Goal: Transaction & Acquisition: Purchase product/service

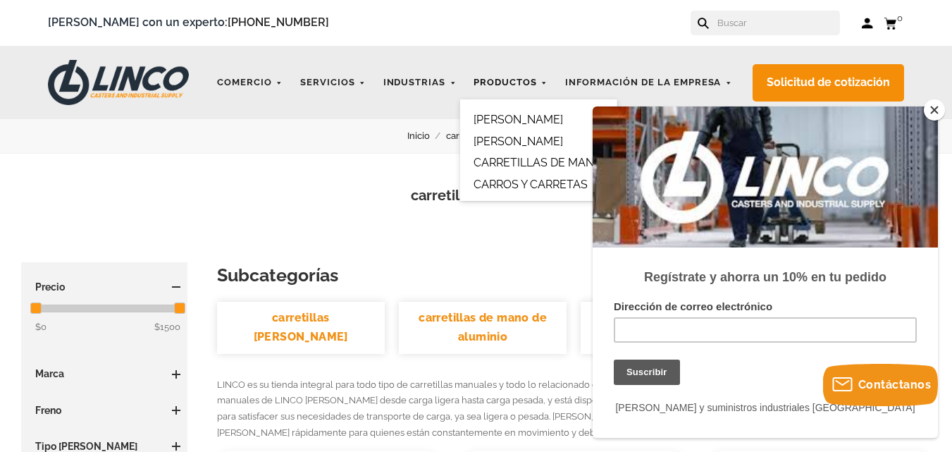
click at [517, 79] on font "Productos" at bounding box center [504, 82] width 63 height 11
click at [516, 160] on font "CARRETILLAS DE MANO" at bounding box center [537, 162] width 129 height 13
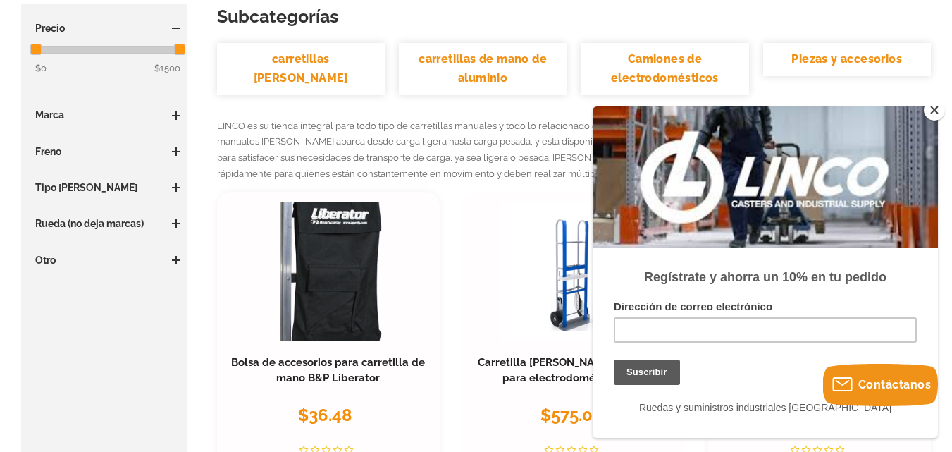
scroll to position [282, 0]
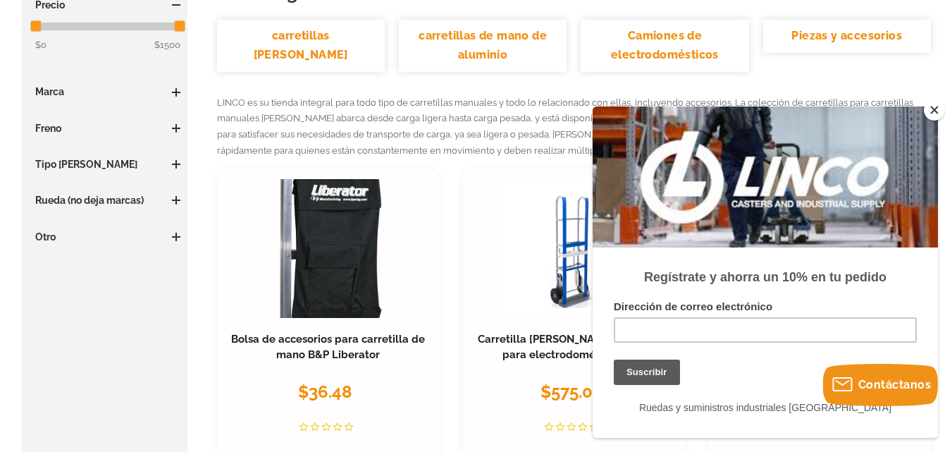
click at [934, 110] on button "Cerca" at bounding box center [933, 109] width 21 height 21
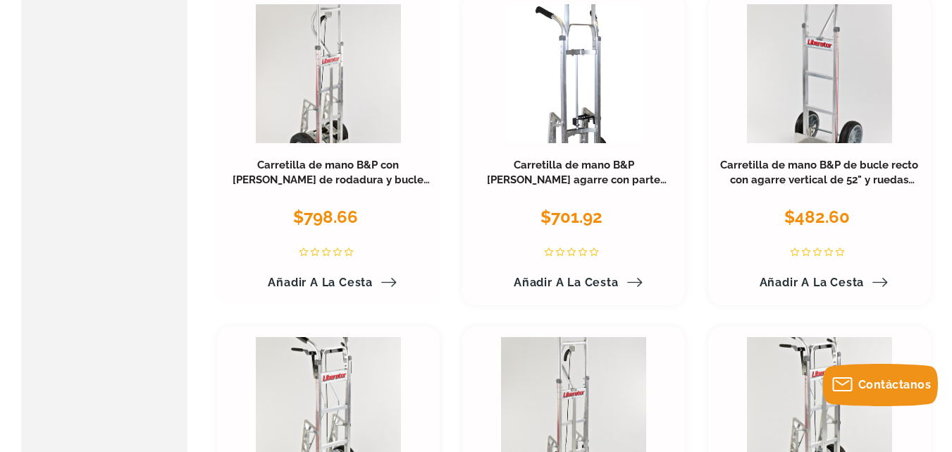
scroll to position [1456, 0]
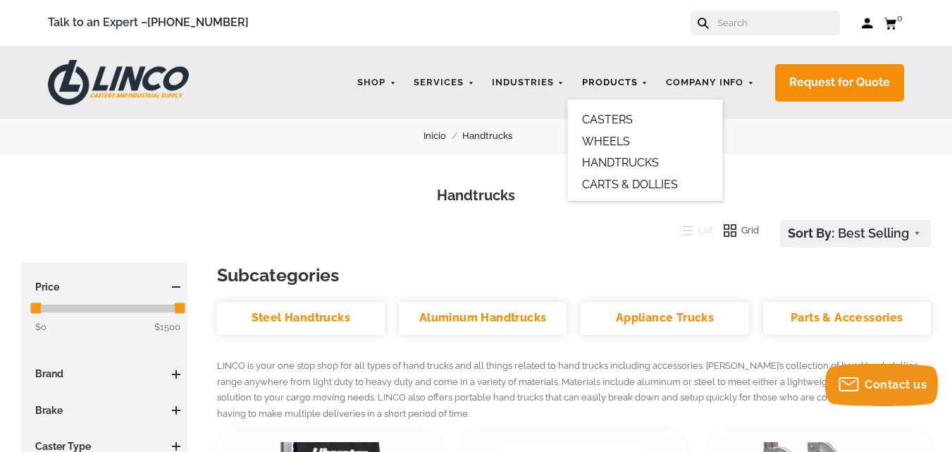
click at [611, 83] on link "Products" at bounding box center [615, 82] width 80 height 27
click at [620, 118] on link "CASTERS" at bounding box center [607, 119] width 51 height 13
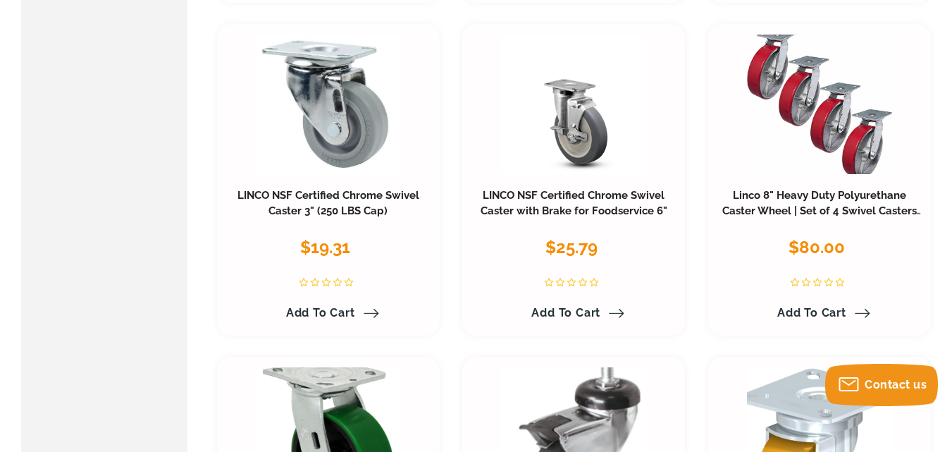
scroll to position [845, 0]
